Goal: Task Accomplishment & Management: Use online tool/utility

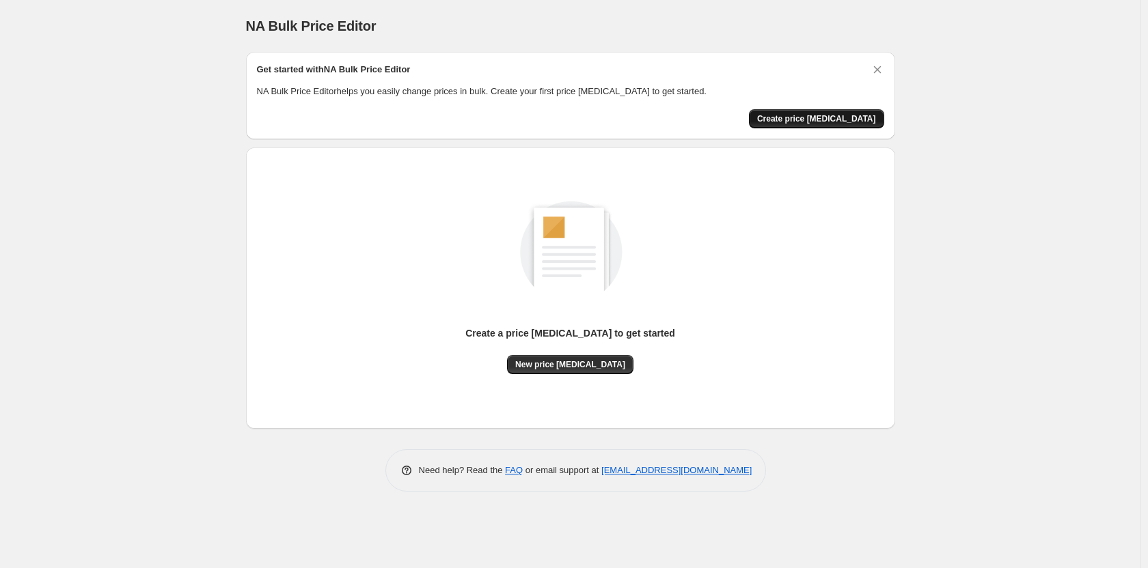
click at [848, 126] on button "Create price [MEDICAL_DATA]" at bounding box center [816, 118] width 135 height 19
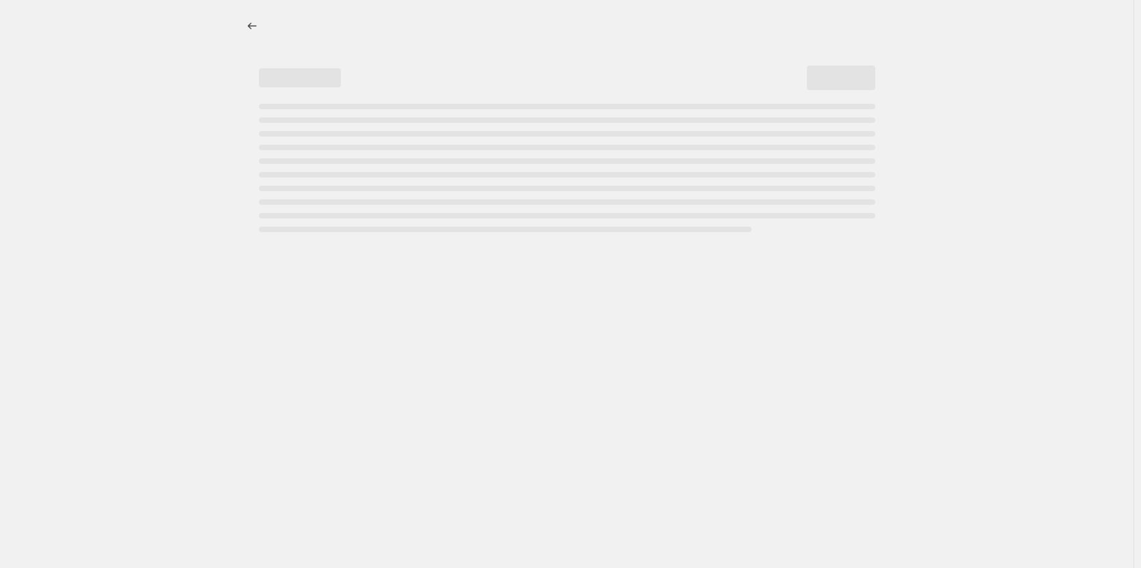
select select "percentage"
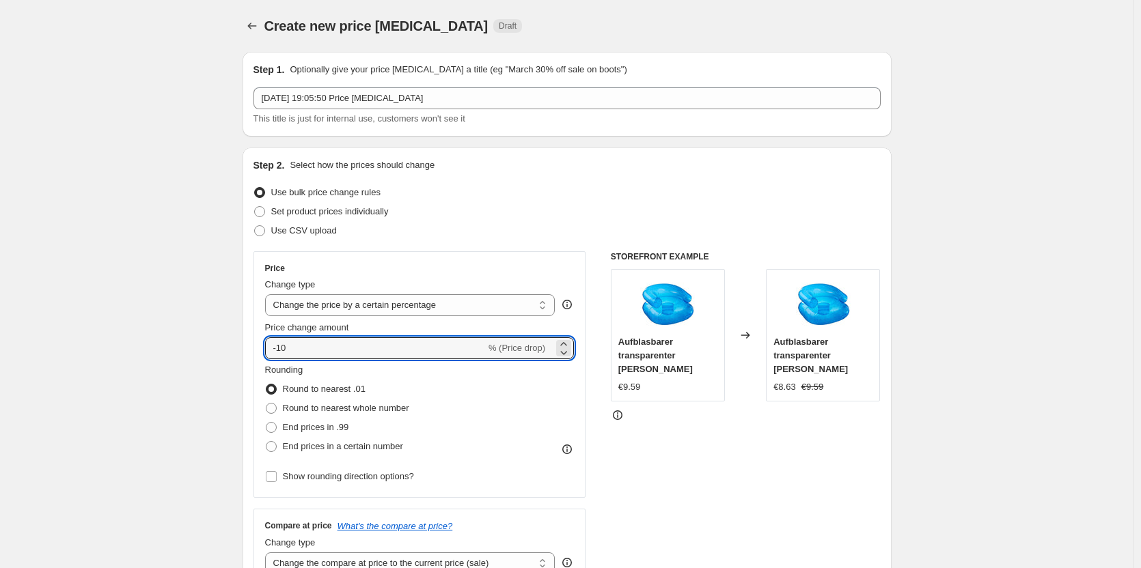
drag, startPoint x: 391, startPoint y: 348, endPoint x: 279, endPoint y: 366, distance: 113.5
click at [279, 366] on div "Price Change type Change the price to a certain amount Change the price by a ce…" at bounding box center [419, 374] width 309 height 223
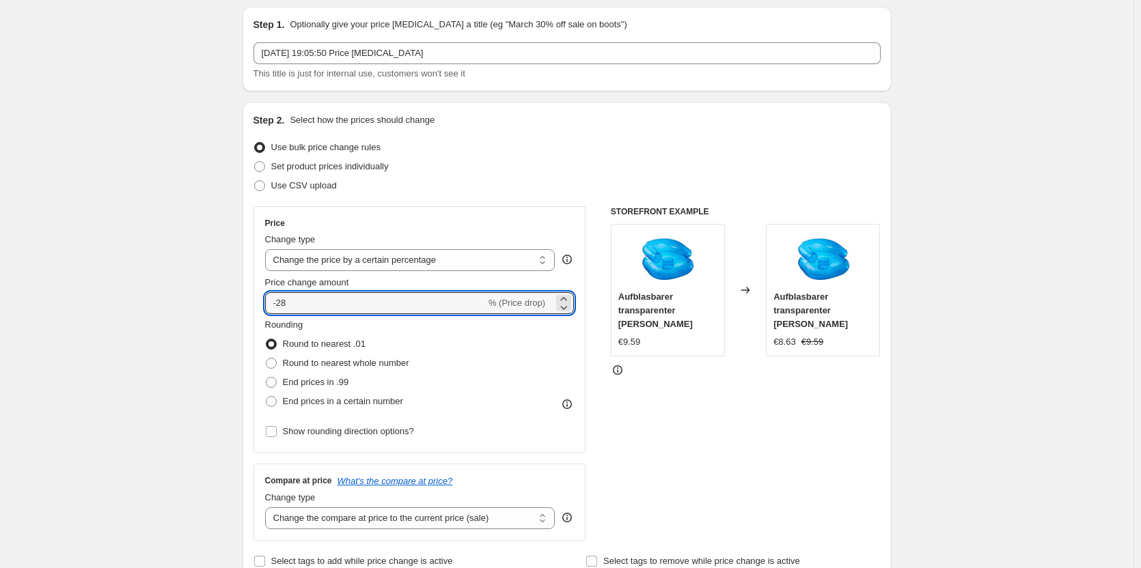
scroll to position [68, 0]
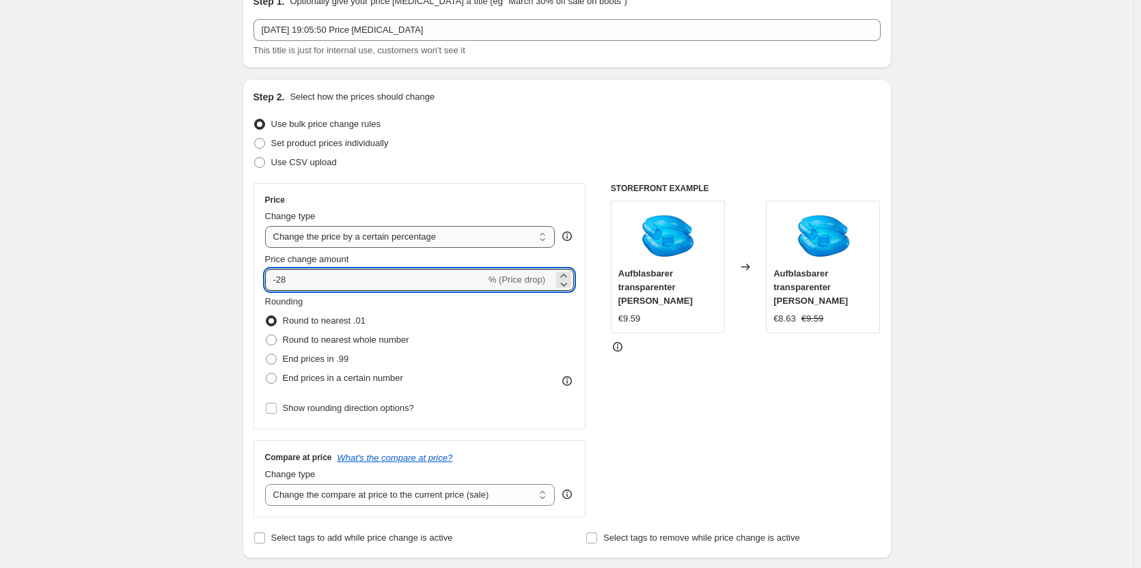
type input "-28"
click at [392, 243] on select "Change the price to a certain amount Change the price by a certain amount Chang…" at bounding box center [410, 237] width 290 height 22
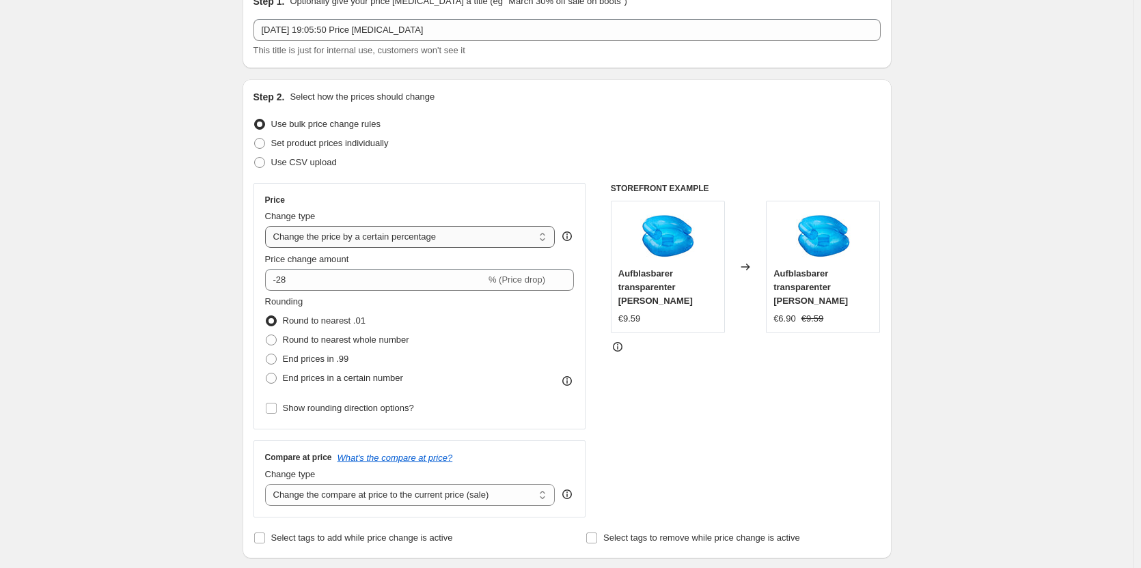
select select "to"
click at [268, 226] on select "Change the price to a certain amount Change the price by a certain amount Chang…" at bounding box center [410, 237] width 290 height 22
type input "80.00"
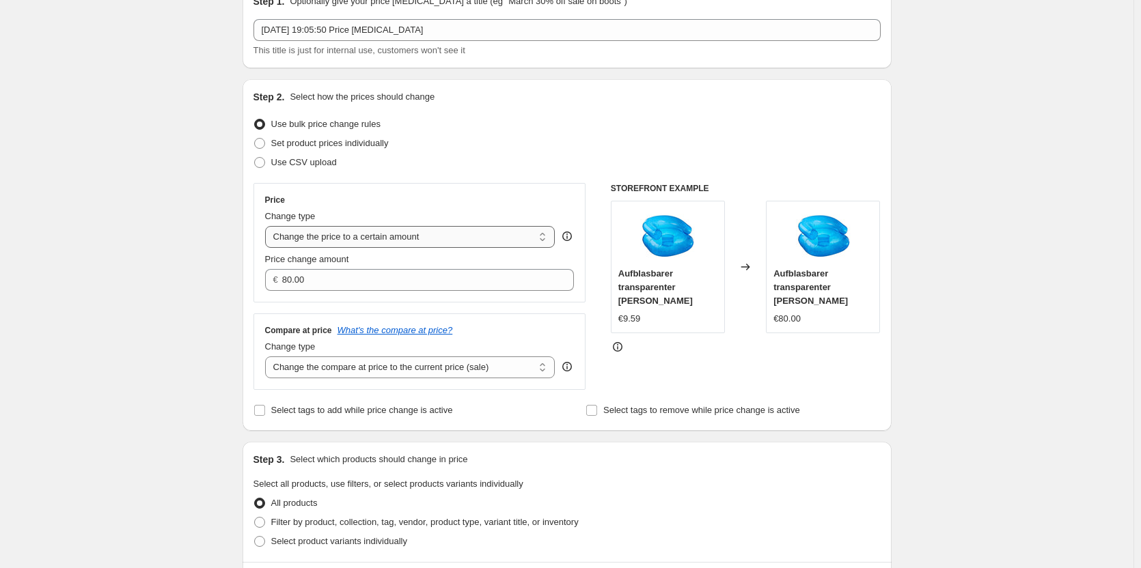
click at [325, 240] on select "Change the price to a certain amount Change the price by a certain amount Chang…" at bounding box center [410, 237] width 290 height 22
select select "percentage"
click at [268, 226] on select "Change the price to a certain amount Change the price by a certain amount Chang…" at bounding box center [410, 237] width 290 height 22
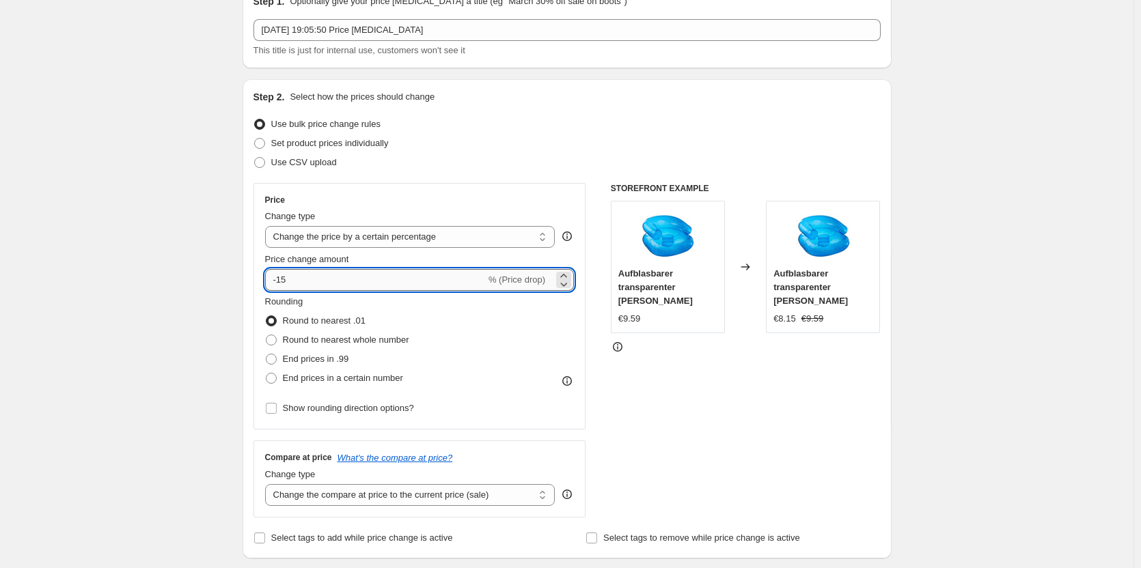
drag, startPoint x: 310, startPoint y: 283, endPoint x: 282, endPoint y: 283, distance: 28.0
click at [282, 283] on input "-15" at bounding box center [375, 280] width 221 height 22
type input "-28"
click at [428, 326] on div "Rounding Round to nearest .01 Round to nearest whole number End prices in .99 E…" at bounding box center [419, 341] width 309 height 93
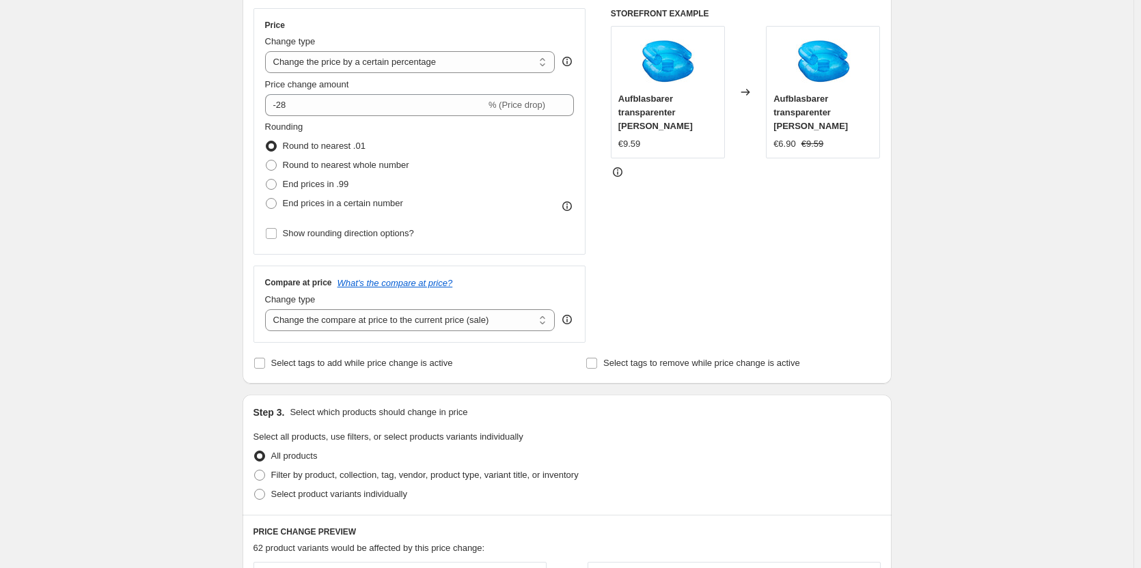
scroll to position [273, 0]
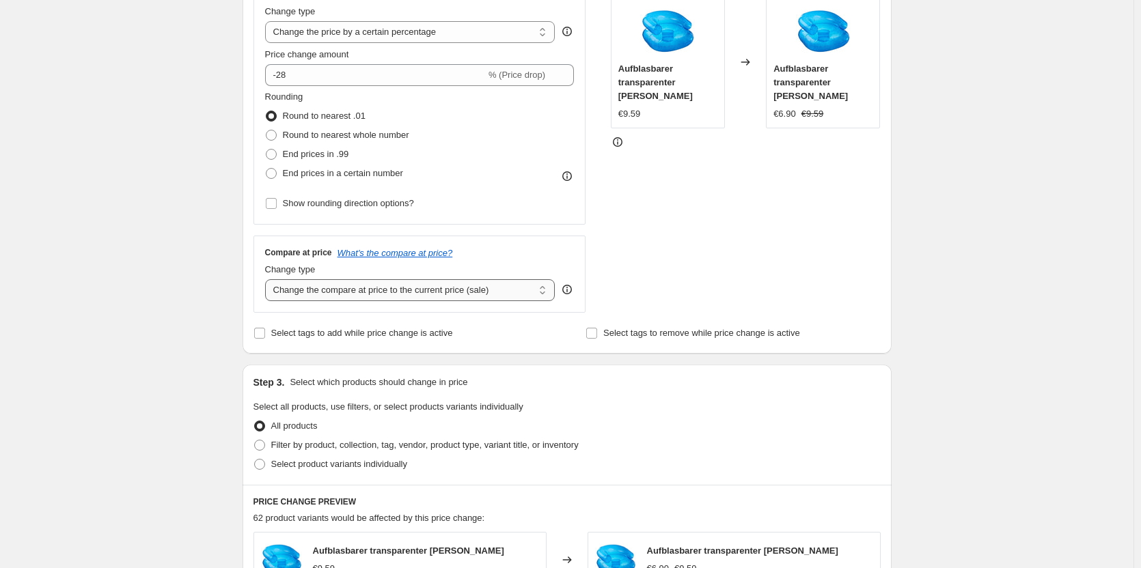
click at [445, 297] on select "Change the compare at price to the current price (sale) Change the compare at p…" at bounding box center [410, 290] width 290 height 22
click at [268, 279] on select "Change the compare at price to the current price (sale) Change the compare at p…" at bounding box center [410, 290] width 290 height 22
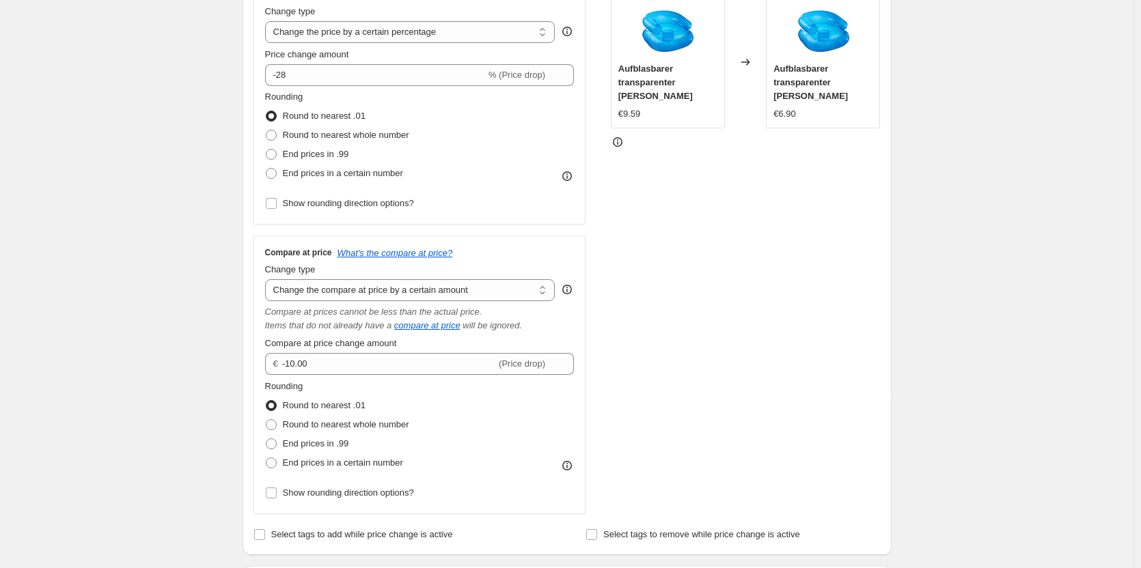
click at [365, 302] on div "Compare at price What's the compare at price? Change type Change the compare at…" at bounding box center [419, 374] width 309 height 255
click at [380, 289] on select "Change the compare at price to the current price (sale) Change the compare at p…" at bounding box center [410, 290] width 290 height 22
select select "percentage"
click at [268, 279] on select "Change the compare at price to the current price (sale) Change the compare at p…" at bounding box center [410, 290] width 290 height 22
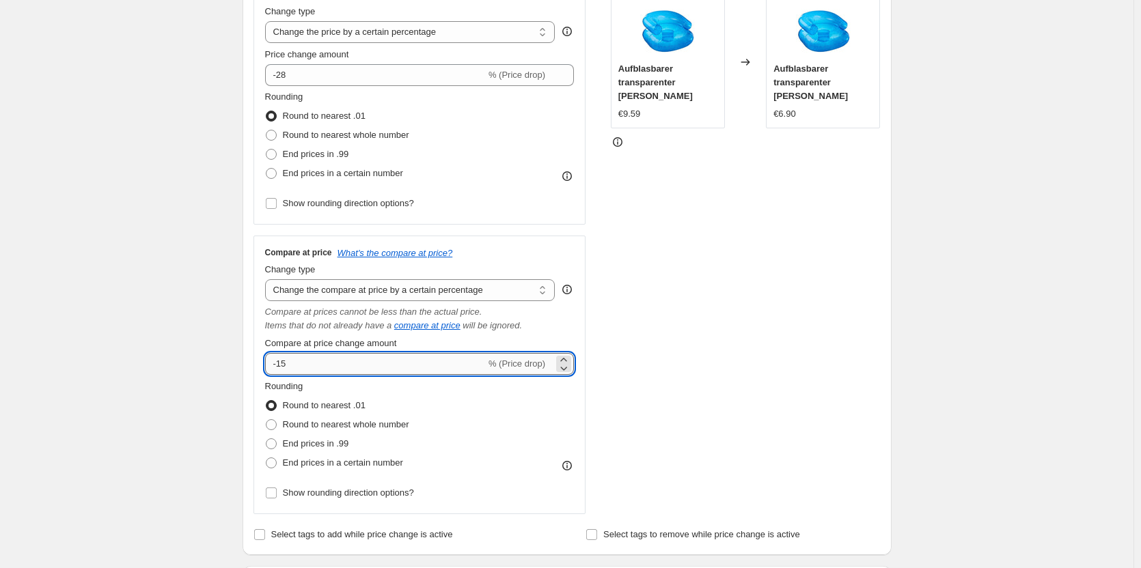
drag, startPoint x: 303, startPoint y: 368, endPoint x: 281, endPoint y: 369, distance: 21.9
click at [281, 369] on input "-15" at bounding box center [375, 364] width 221 height 22
type input "-28"
click at [614, 371] on div "STOREFRONT EXAMPLE Aufblasbarer transparenter [PERSON_NAME] €9.59 Changed to Au…" at bounding box center [746, 246] width 270 height 536
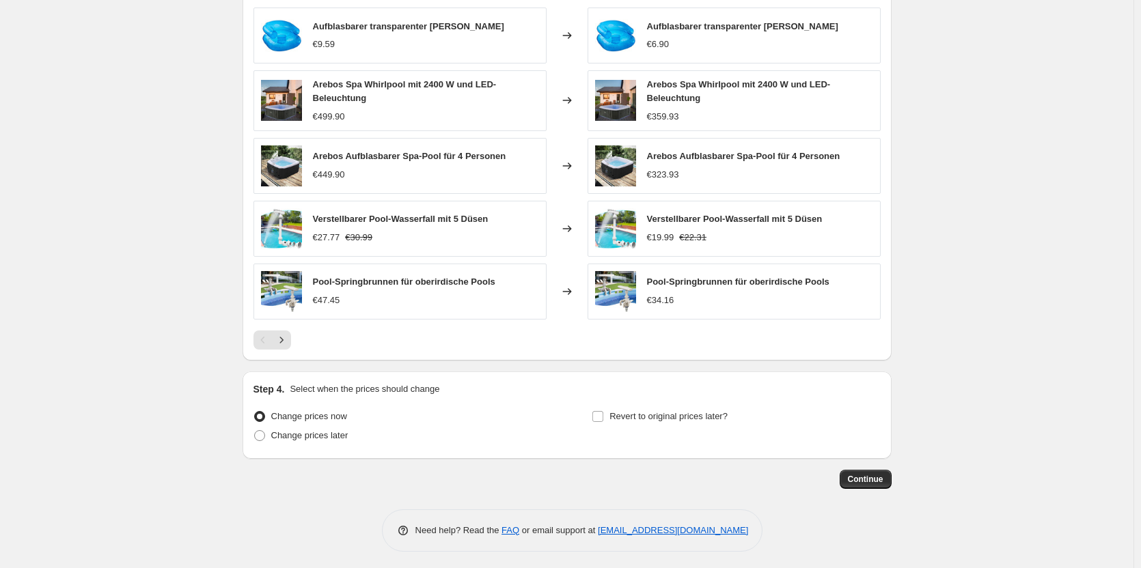
scroll to position [1004, 0]
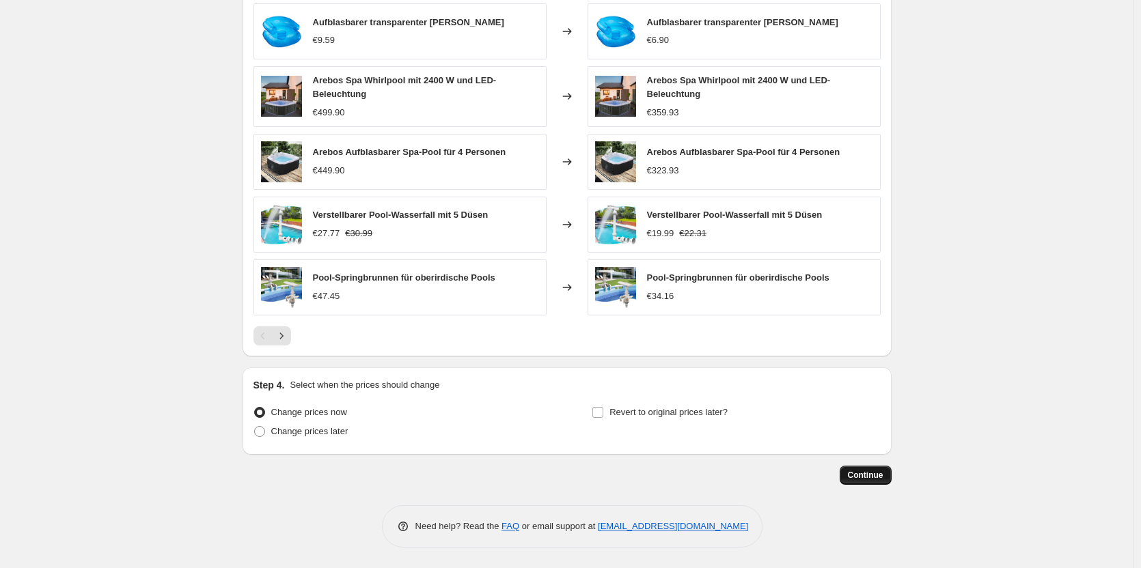
click at [863, 477] on span "Continue" at bounding box center [866, 475] width 36 height 11
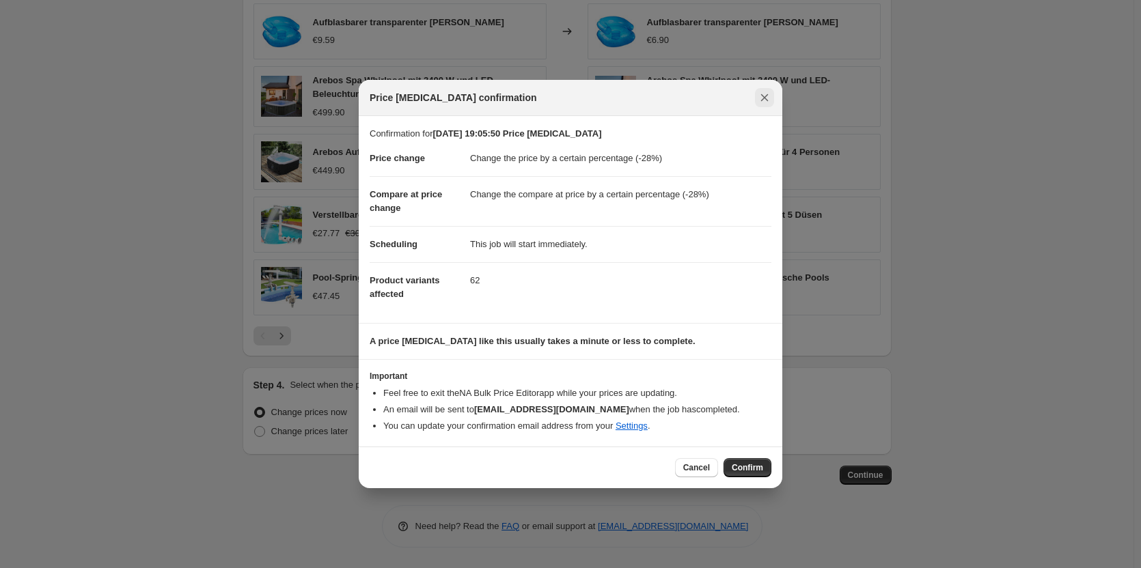
click at [758, 98] on icon "Close" at bounding box center [765, 98] width 14 height 14
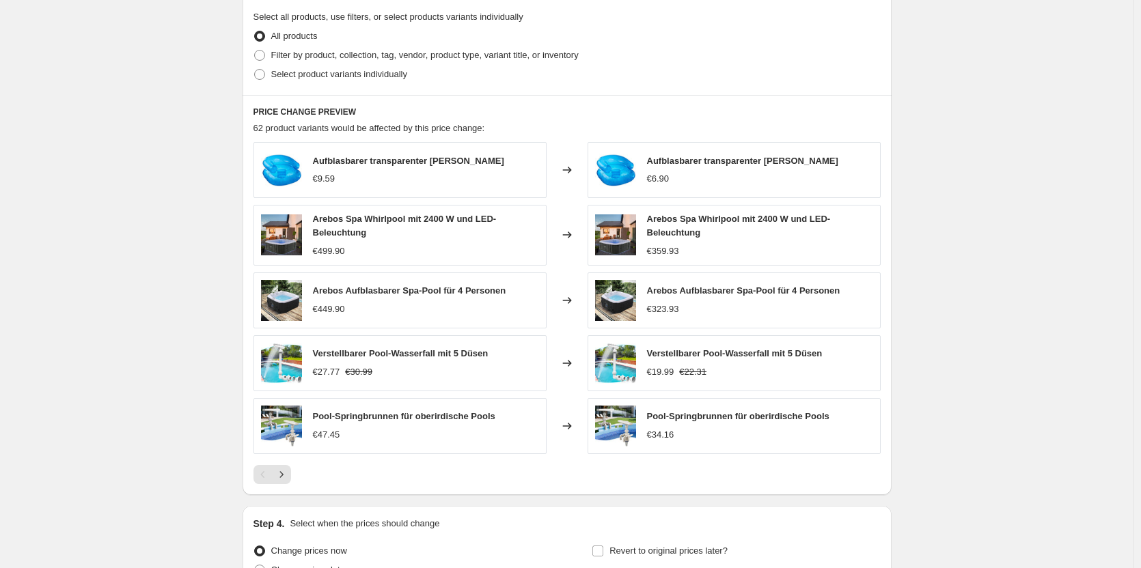
scroll to position [1004, 0]
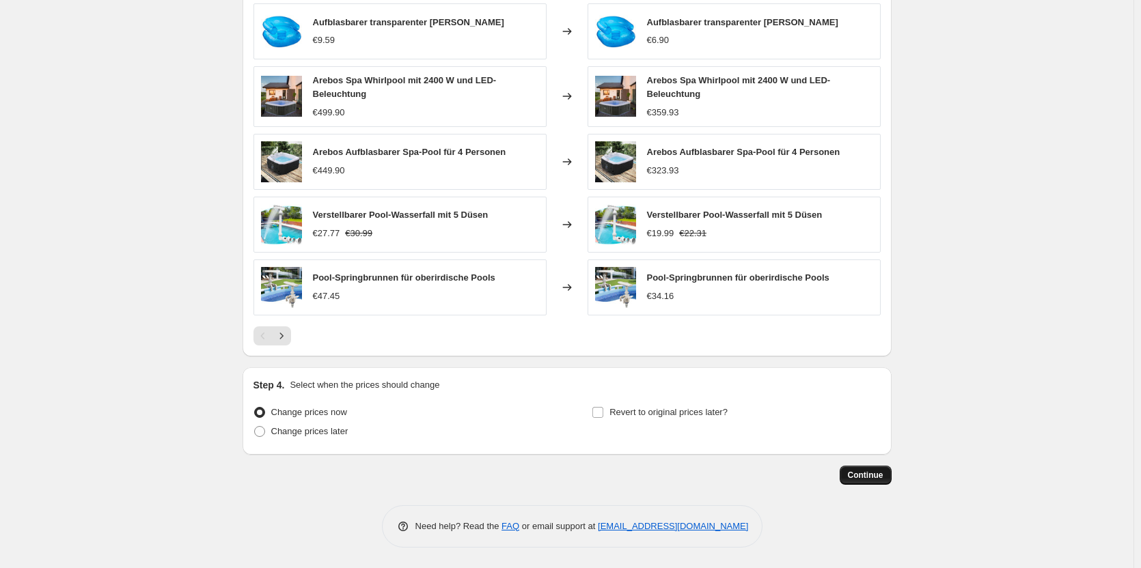
click at [865, 469] on button "Continue" at bounding box center [866, 475] width 52 height 19
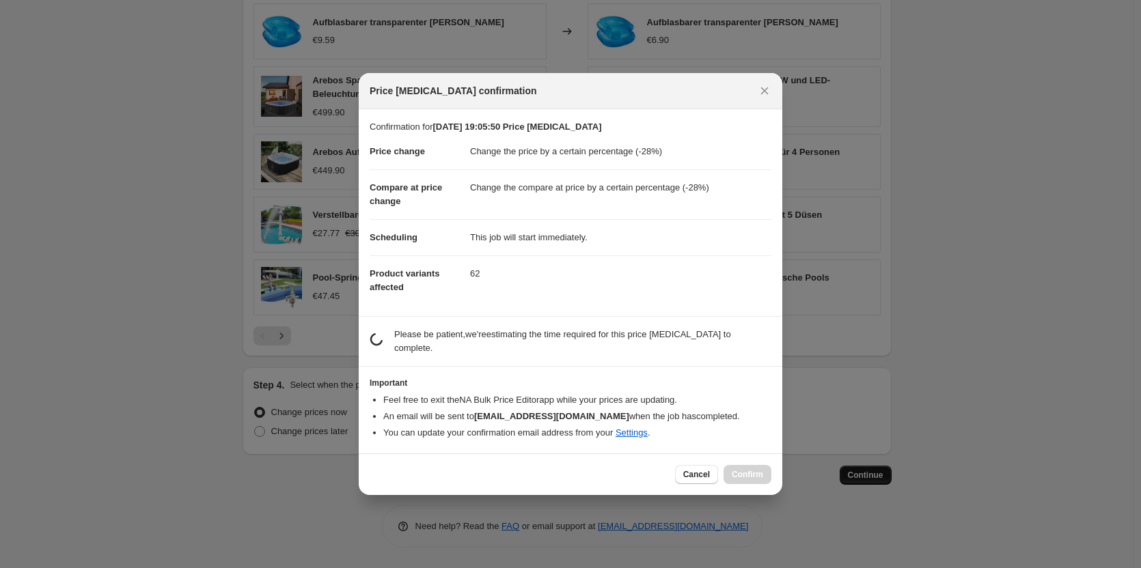
scroll to position [0, 0]
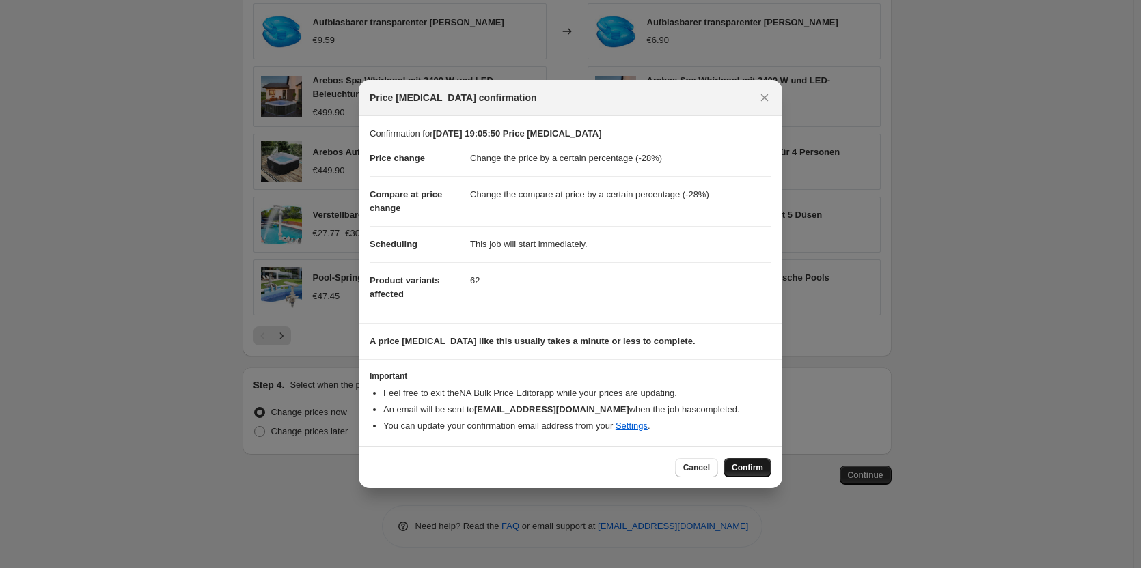
click at [751, 469] on span "Confirm" at bounding box center [747, 467] width 31 height 11
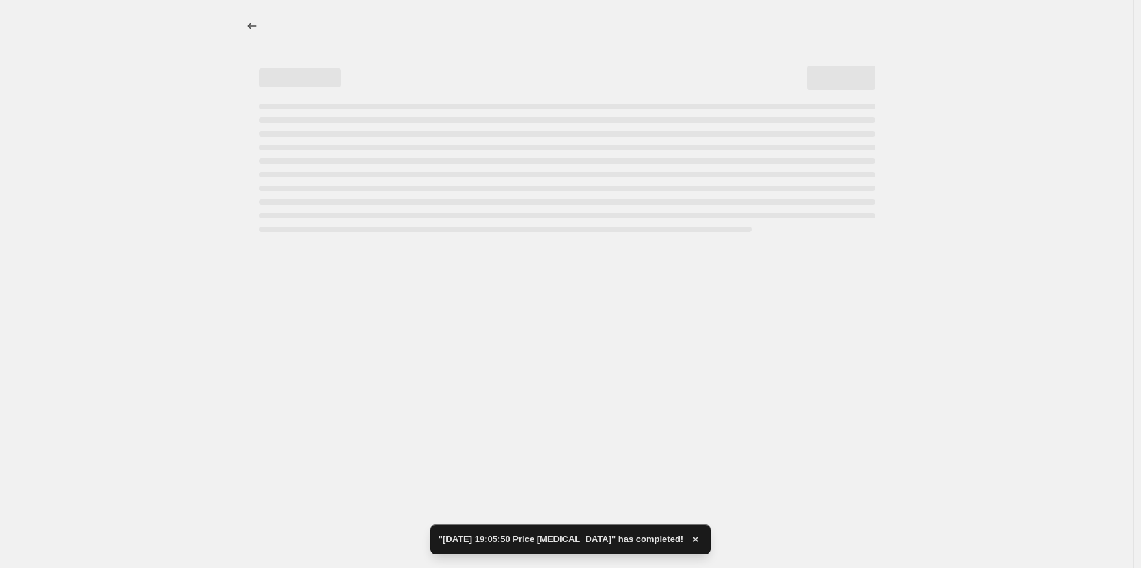
select select "percentage"
